Goal: Communication & Community: Answer question/provide support

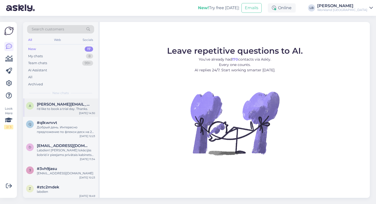
click at [59, 113] on div "a [EMAIL_ADDRESS][DOMAIN_NAME] I'd like to book a trial day. Thanks. [DATE] 14:…" at bounding box center [60, 107] width 75 height 18
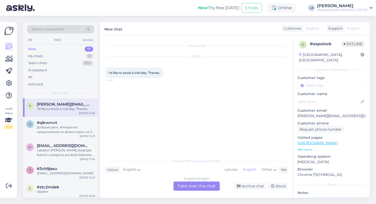
click at [327, 141] on link "[URL][DOMAIN_NAME]" at bounding box center [317, 143] width 40 height 5
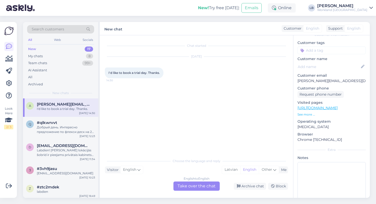
scroll to position [34, 0]
drag, startPoint x: 297, startPoint y: 76, endPoint x: 327, endPoint y: 74, distance: 29.5
click at [327, 79] on p "[PERSON_NAME][EMAIL_ADDRESS][DOMAIN_NAME]" at bounding box center [331, 81] width 68 height 5
click at [53, 55] on div "My chats 8" at bounding box center [60, 56] width 67 height 7
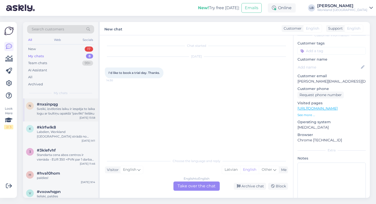
click at [73, 104] on div "#nxsinpqg" at bounding box center [66, 104] width 58 height 5
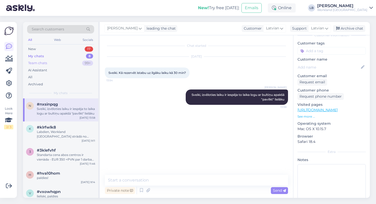
click at [68, 61] on div "Team chats 99+" at bounding box center [60, 63] width 67 height 7
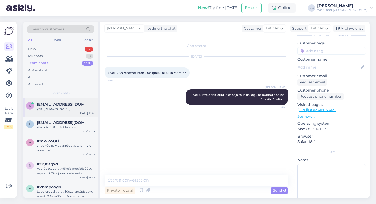
click at [60, 110] on div "yes, [PERSON_NAME]" at bounding box center [66, 109] width 58 height 5
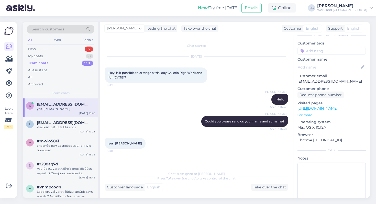
drag, startPoint x: 115, startPoint y: 142, endPoint x: 145, endPoint y: 141, distance: 30.2
click at [145, 142] on div "yes, [PERSON_NAME] 16:48" at bounding box center [125, 143] width 41 height 11
copy span "[PERSON_NAME]"
